Goal: Communication & Community: Participate in discussion

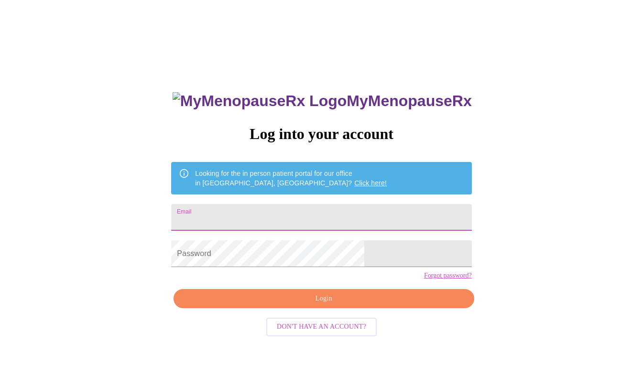
click at [265, 216] on input "Email" at bounding box center [321, 217] width 300 height 27
type input "frances.a.hanley@gmail.com"
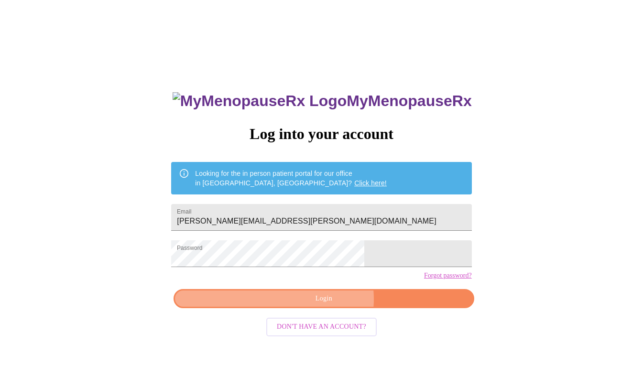
click at [327, 305] on span "Login" at bounding box center [323, 299] width 278 height 12
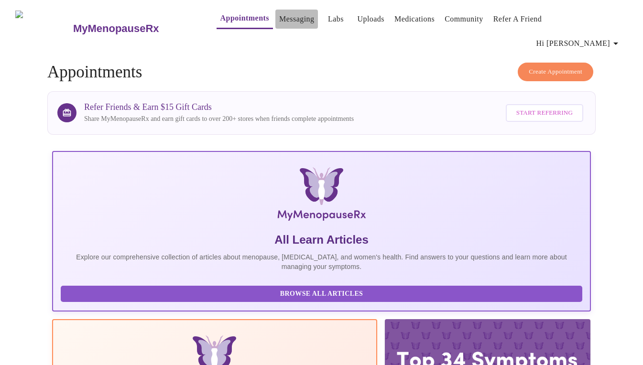
click at [281, 25] on link "Messaging" at bounding box center [296, 18] width 35 height 13
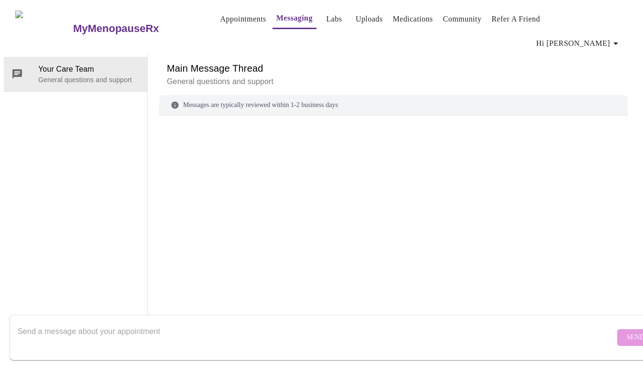
click at [326, 24] on link "Labs" at bounding box center [334, 18] width 16 height 13
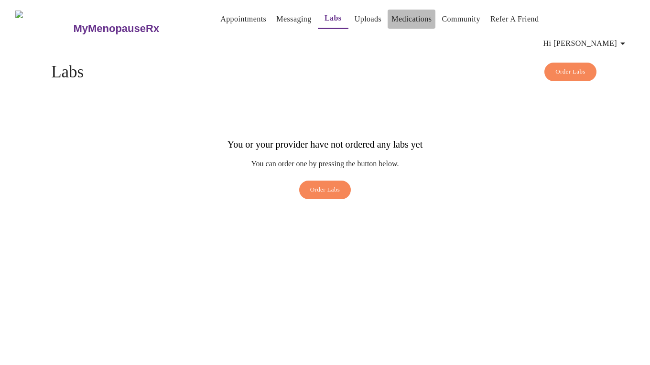
click at [391, 25] on link "Medications" at bounding box center [411, 18] width 40 height 13
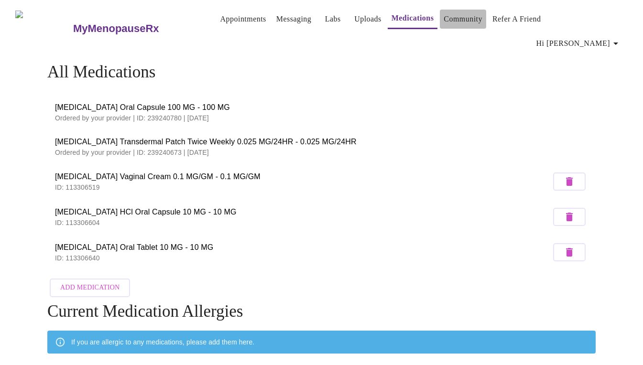
click at [445, 24] on link "Community" at bounding box center [462, 18] width 39 height 13
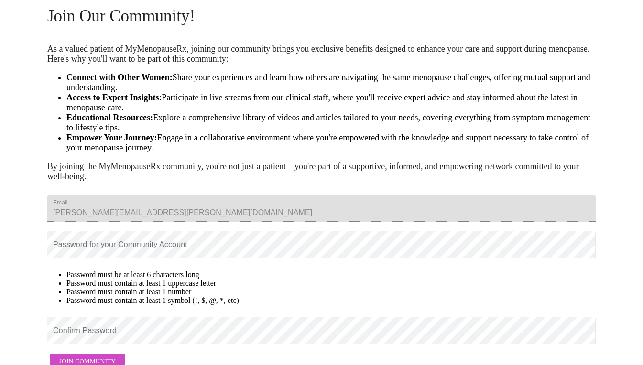
scroll to position [55, 0]
click at [321, 288] on li "Password must contain at least 1 uppercase letter" at bounding box center [330, 284] width 529 height 9
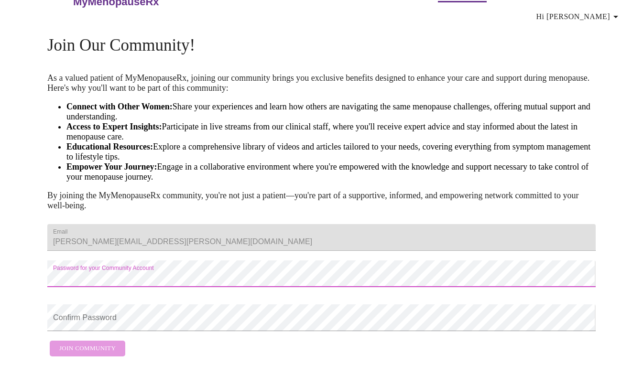
scroll to position [70, 0]
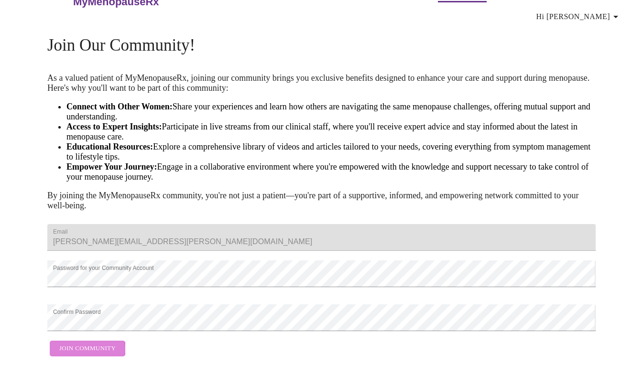
click at [86, 343] on span "Join Community" at bounding box center [87, 348] width 56 height 11
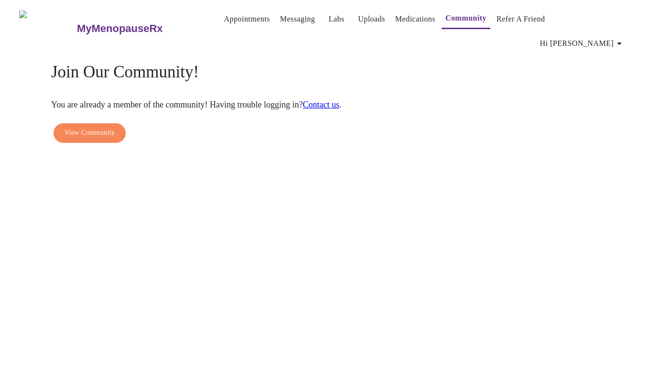
scroll to position [0, 0]
click at [177, 126] on div "MyMenopauseRx Appointments Messaging Labs Uploads Medications Community Refer a…" at bounding box center [325, 76] width 642 height 144
click at [99, 127] on span "View Community" at bounding box center [90, 133] width 50 height 12
click at [101, 127] on span "View Community" at bounding box center [90, 133] width 50 height 12
